Goal: Communication & Community: Answer question/provide support

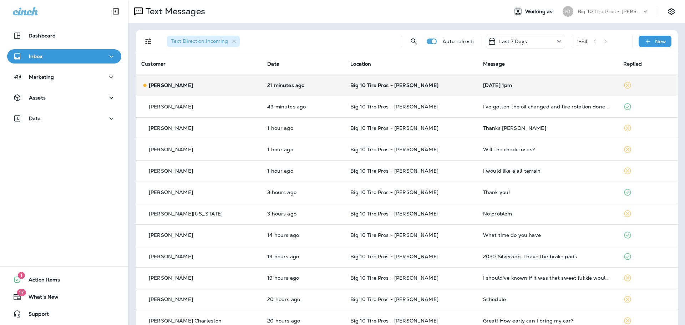
click at [497, 85] on div "[DATE] 1pm" at bounding box center [547, 85] width 129 height 6
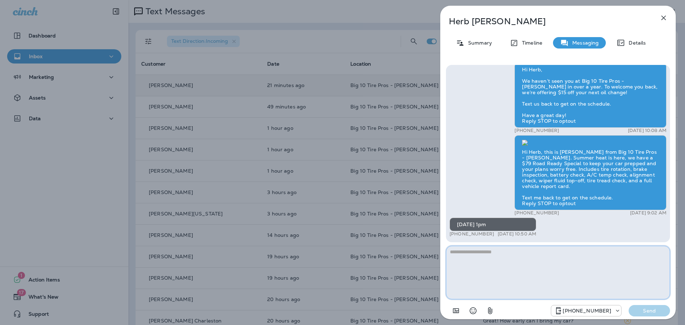
click at [471, 256] on textarea at bounding box center [558, 273] width 224 height 54
type textarea "**"
click at [652, 309] on p "Send" at bounding box center [650, 311] width 30 height 6
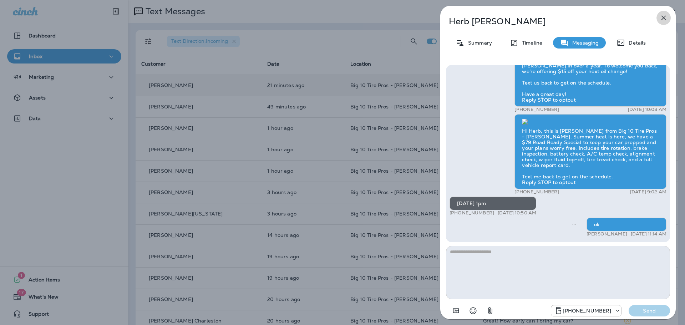
click at [665, 17] on icon "button" at bounding box center [664, 18] width 5 height 5
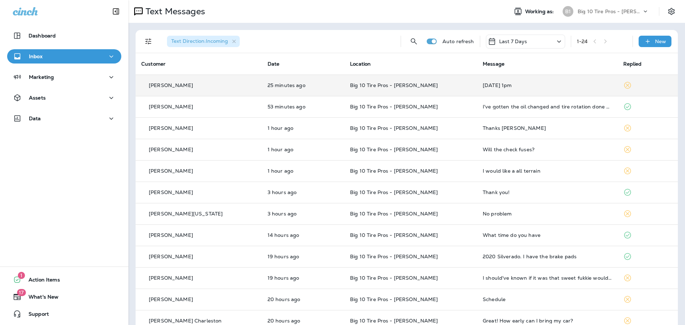
click at [500, 87] on div "[DATE] 1pm" at bounding box center [547, 85] width 129 height 6
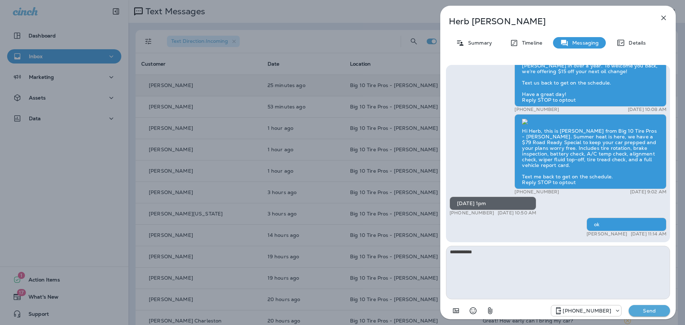
type textarea "**********"
click at [646, 308] on button "Send" at bounding box center [649, 310] width 41 height 11
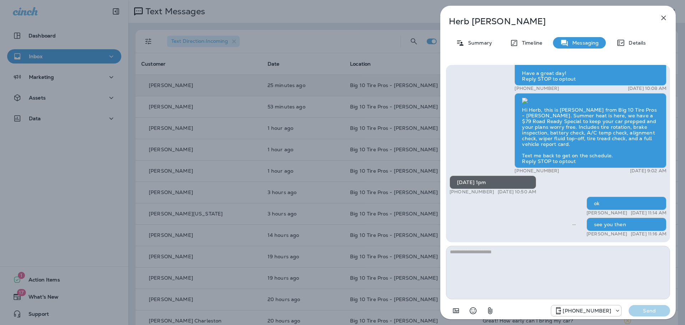
click at [668, 19] on icon "button" at bounding box center [664, 18] width 9 height 9
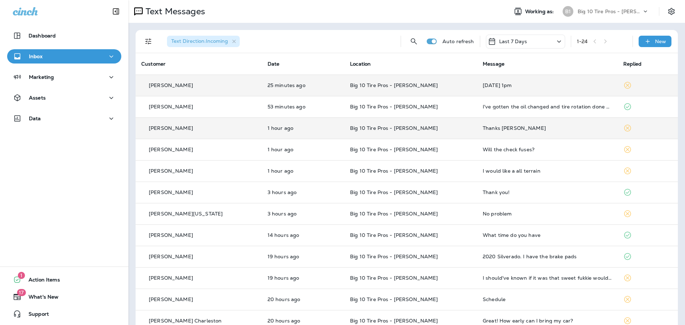
click at [487, 128] on div "Thanks [PERSON_NAME]" at bounding box center [547, 128] width 129 height 6
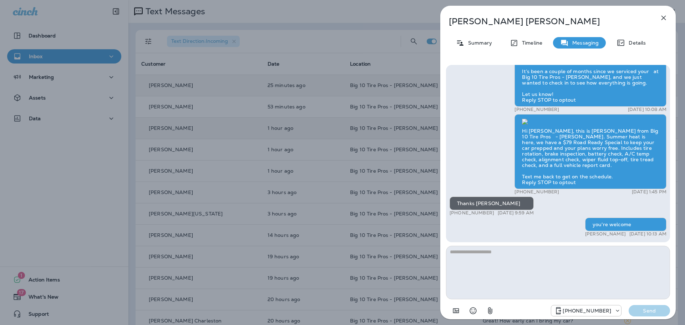
click at [666, 17] on icon "button" at bounding box center [664, 18] width 9 height 9
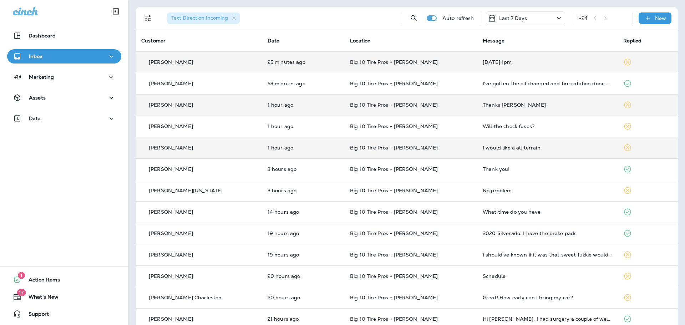
scroll to position [36, 0]
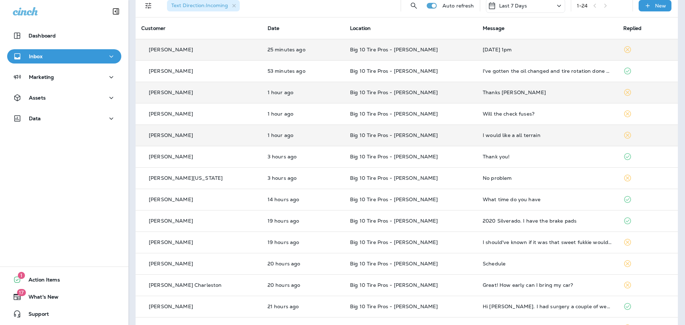
click at [490, 135] on div "I would like a all terrain" at bounding box center [547, 135] width 129 height 6
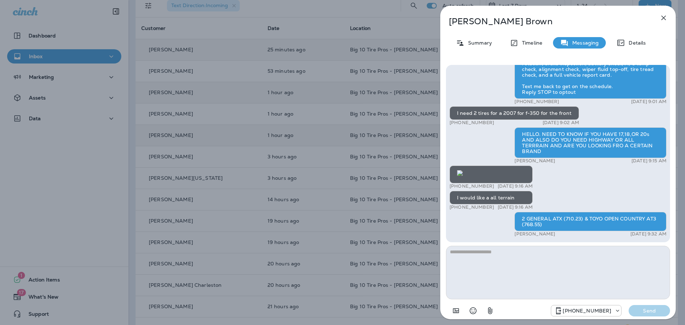
click at [665, 17] on icon "button" at bounding box center [664, 18] width 9 height 9
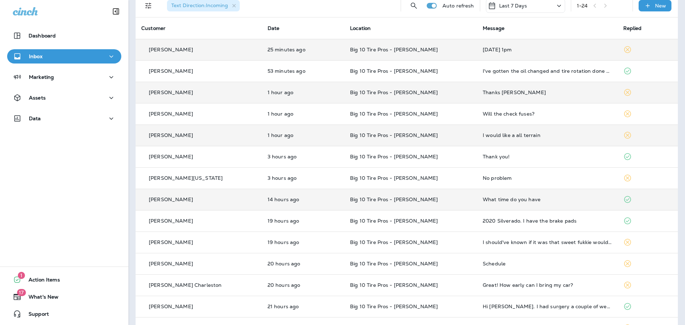
click at [489, 202] on td "What time do you have" at bounding box center [547, 199] width 140 height 21
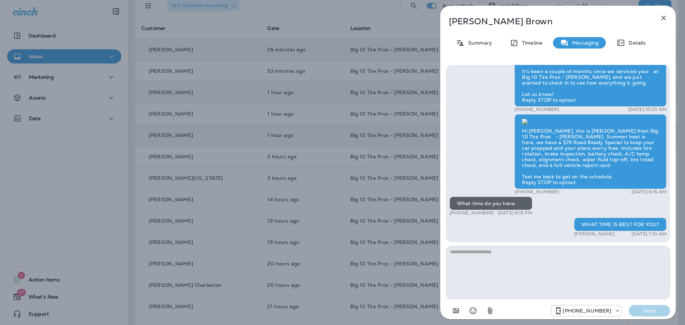
click at [661, 19] on icon "button" at bounding box center [664, 18] width 9 height 9
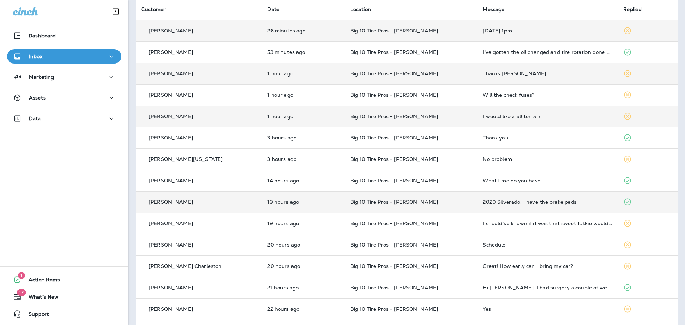
scroll to position [71, 0]
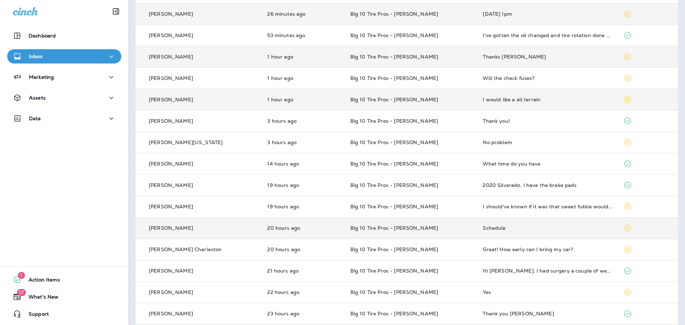
click at [483, 226] on div "Schedule" at bounding box center [547, 228] width 129 height 6
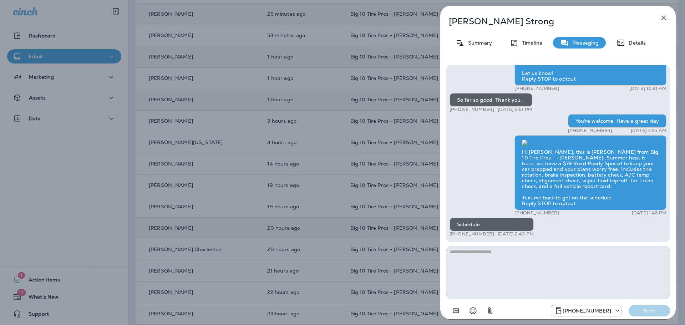
click at [484, 252] on textarea at bounding box center [558, 273] width 224 height 54
type textarea "**********"
click at [655, 309] on p "Send" at bounding box center [650, 311] width 30 height 6
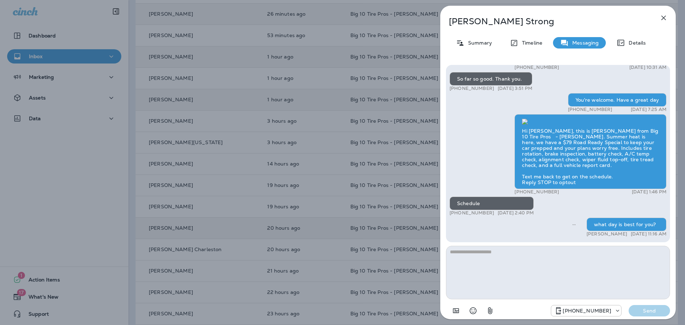
click at [662, 16] on icon "button" at bounding box center [664, 18] width 5 height 5
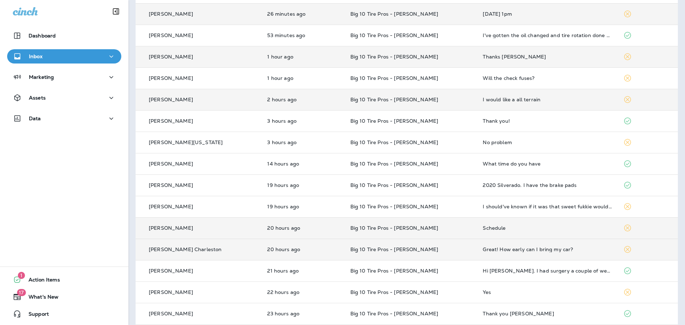
click at [506, 250] on div "Great! How early can I bring my car?" at bounding box center [547, 250] width 129 height 6
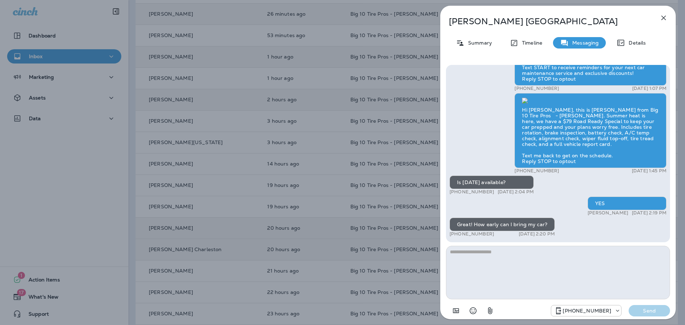
click at [465, 256] on textarea at bounding box center [558, 273] width 224 height 54
type textarea "****"
click at [644, 306] on button "Send" at bounding box center [649, 310] width 41 height 11
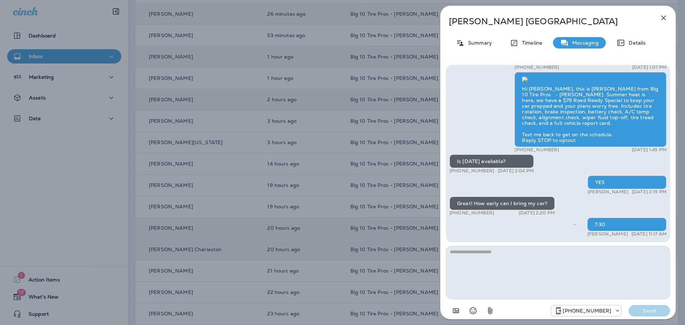
click at [666, 19] on icon "button" at bounding box center [664, 18] width 9 height 9
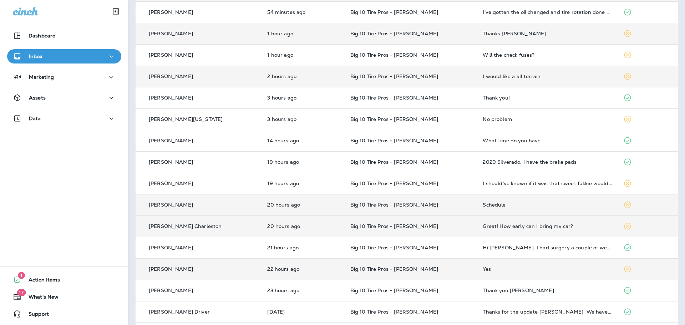
scroll to position [107, 0]
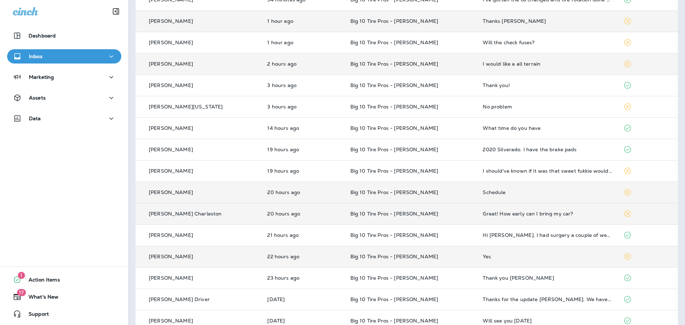
click at [494, 261] on td "Yes" at bounding box center [547, 256] width 140 height 21
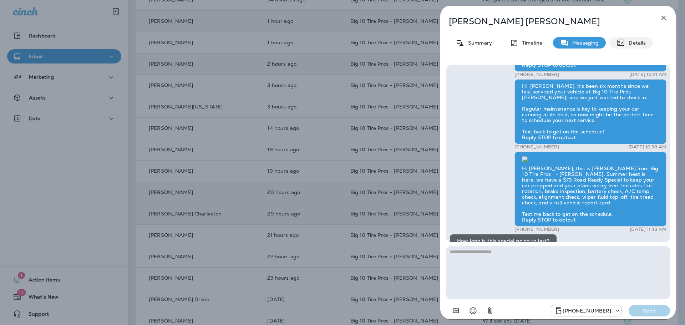
scroll to position [-178, 0]
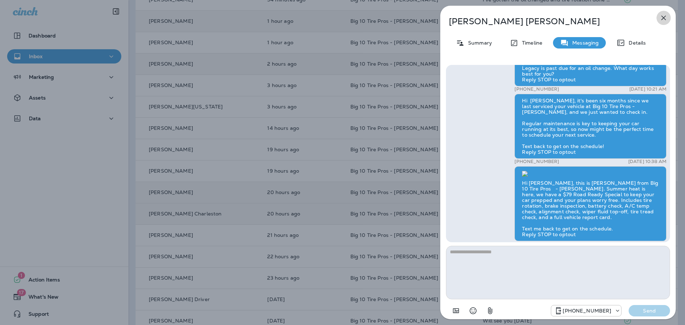
click at [666, 19] on icon "button" at bounding box center [664, 18] width 9 height 9
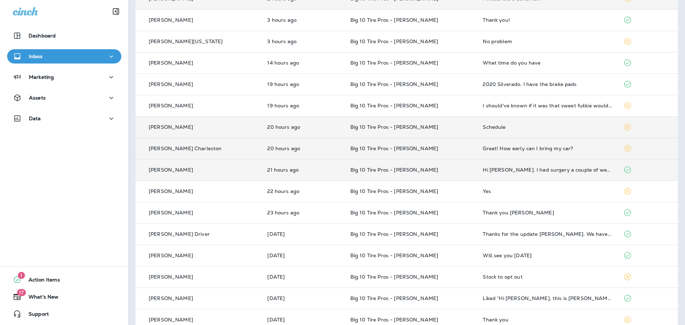
scroll to position [178, 0]
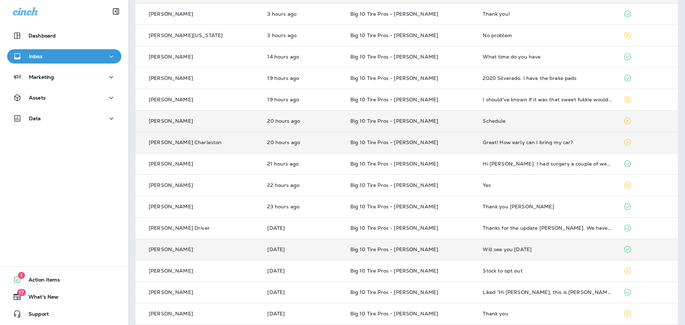
click at [485, 247] on div "Will see you [DATE]" at bounding box center [547, 250] width 129 height 6
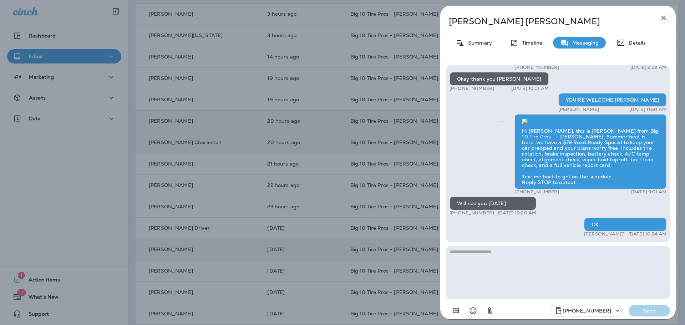
click at [664, 17] on icon "button" at bounding box center [664, 18] width 9 height 9
